Goal: Obtain resource: Obtain resource

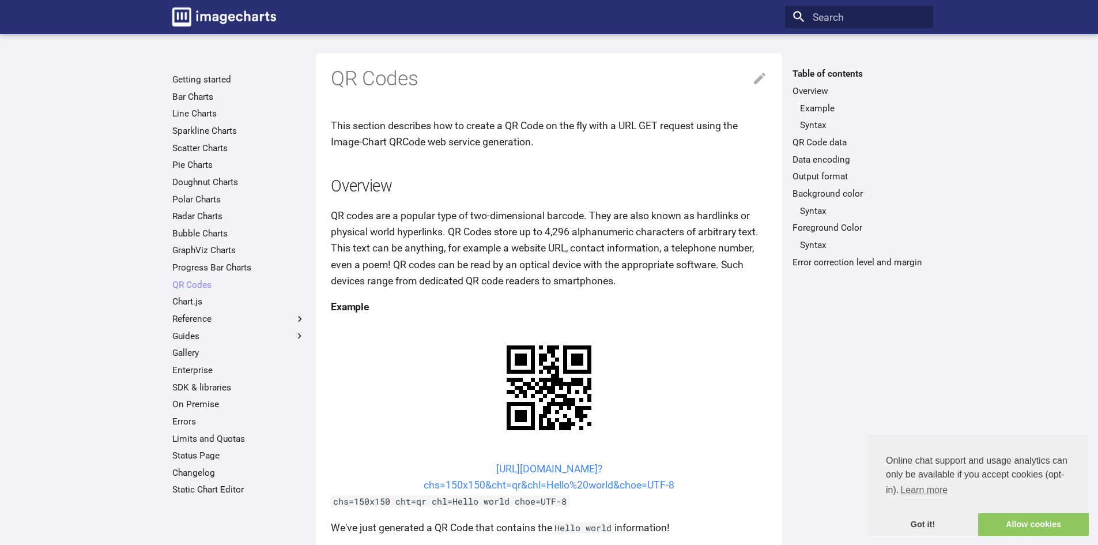
click at [541, 485] on link "[URL][DOMAIN_NAME]? chs=150x150&cht=qr&chl=Hello%20world&choe=UTF-8" at bounding box center [549, 477] width 251 height 28
copy link "https://image-charts.com/chart? chs=150x150&cht=qr&chl"
drag, startPoint x: 474, startPoint y: 467, endPoint x: 540, endPoint y: 488, distance: 69.1
click at [540, 488] on center "[URL][DOMAIN_NAME]? chs=150x150&cht=qr&chl=Hello%20world&choe=UTF-8" at bounding box center [549, 477] width 436 height 32
